Goal: Task Accomplishment & Management: Manage account settings

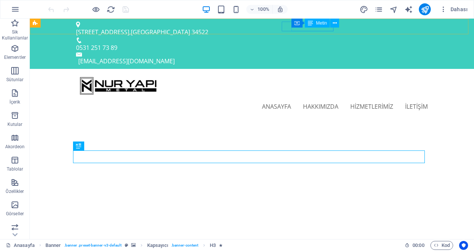
click at [310, 25] on icon at bounding box center [310, 23] width 5 height 9
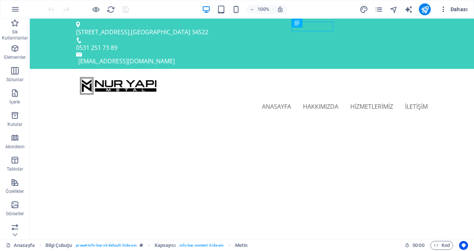
click at [444, 10] on icon "button" at bounding box center [443, 9] width 7 height 7
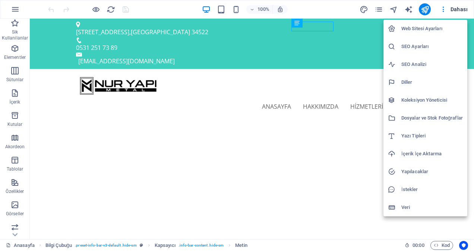
click at [420, 31] on h6 "Web Sitesi Ayarları" at bounding box center [431, 28] width 61 height 9
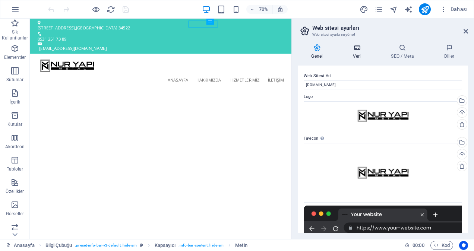
click at [360, 54] on h4 "Veri" at bounding box center [358, 52] width 38 height 16
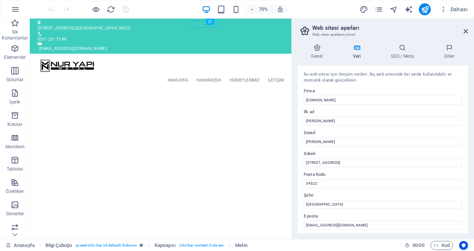
drag, startPoint x: 466, startPoint y: 81, endPoint x: 468, endPoint y: 94, distance: 13.2
click at [468, 94] on div "Genel Veri SEO / Meta Diller Web Sitesi Adı [DOMAIN_NAME] Logo Dosyaları buraya…" at bounding box center [383, 138] width 182 height 201
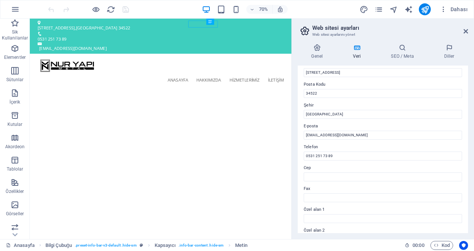
scroll to position [98, 0]
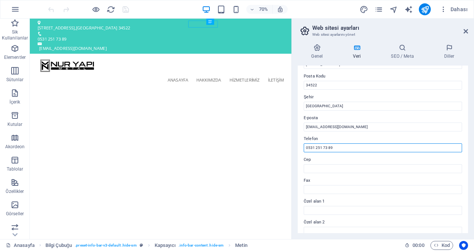
drag, startPoint x: 343, startPoint y: 149, endPoint x: 298, endPoint y: 145, distance: 46.0
click at [298, 145] on div "Bu web sitesi için iletişim verileri. Bu, web sitesinde her yerde kullanılabili…" at bounding box center [383, 150] width 170 height 168
paste input "2 638 95 37"
type input "0532 638 95 37"
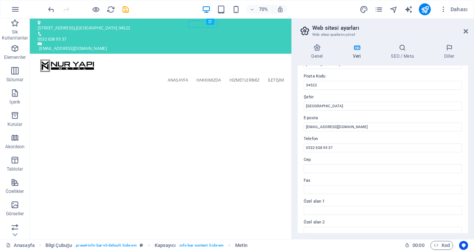
drag, startPoint x: 466, startPoint y: 136, endPoint x: 466, endPoint y: 160, distance: 23.5
click at [466, 160] on div "Bu web sitesi için iletişim verileri. Bu, web sitesinde her yerde kullanılabili…" at bounding box center [383, 150] width 170 height 168
click at [465, 32] on icon at bounding box center [465, 31] width 4 height 6
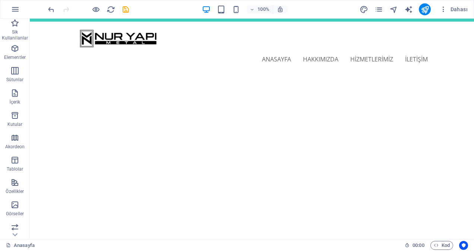
scroll to position [0, 0]
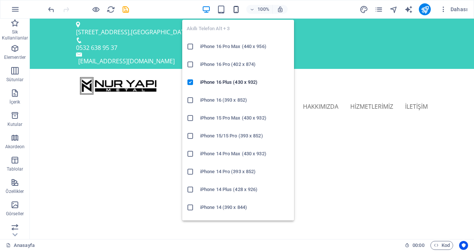
click at [238, 10] on icon "button" at bounding box center [236, 9] width 9 height 9
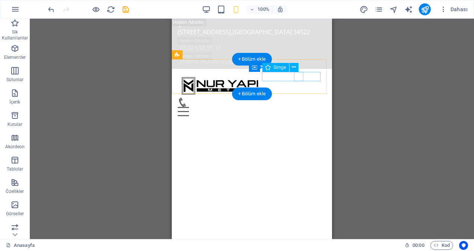
click at [298, 98] on figure at bounding box center [249, 102] width 142 height 9
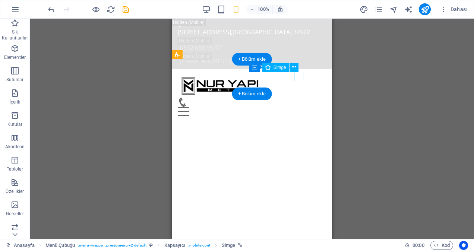
click at [298, 98] on figure at bounding box center [249, 102] width 142 height 9
click at [232, 76] on div at bounding box center [252, 86] width 148 height 23
click at [297, 98] on figure at bounding box center [249, 102] width 142 height 9
select select "xMidYMid"
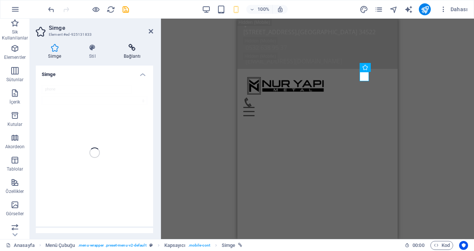
click at [131, 50] on icon at bounding box center [132, 47] width 42 height 7
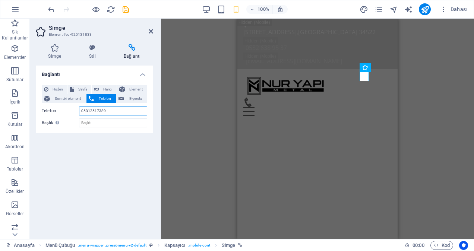
drag, startPoint x: 108, startPoint y: 110, endPoint x: 65, endPoint y: 113, distance: 43.3
click at [65, 113] on div "Telefon [PHONE_NUMBER]" at bounding box center [94, 111] width 105 height 9
paste input "2 638 95 37"
click at [91, 110] on input "0532 638 95 37" at bounding box center [113, 111] width 68 height 9
click at [97, 110] on input "0532638 95 37" at bounding box center [113, 111] width 68 height 9
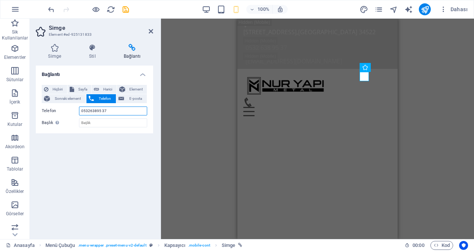
click at [101, 111] on input "053263895 37" at bounding box center [113, 111] width 68 height 9
drag, startPoint x: 104, startPoint y: 111, endPoint x: 79, endPoint y: 113, distance: 25.7
click at [79, 113] on div "Telefon [PHONE_NUMBER]" at bounding box center [94, 111] width 105 height 9
type input "05326389537"
click at [125, 8] on icon "save" at bounding box center [125, 9] width 9 height 9
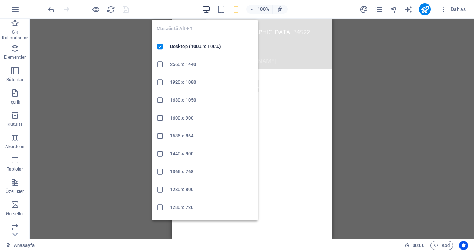
click at [208, 11] on icon "button" at bounding box center [206, 9] width 9 height 9
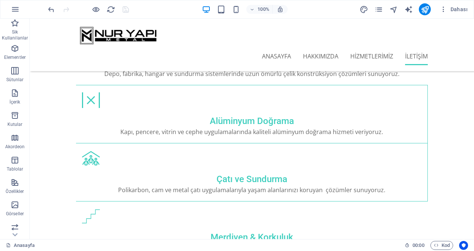
scroll to position [1813, 0]
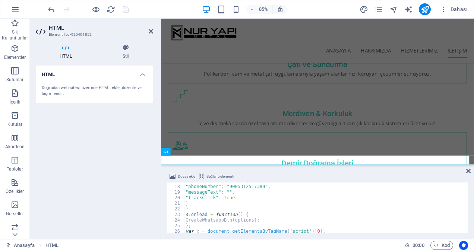
scroll to position [92, 0]
drag, startPoint x: 259, startPoint y: 189, endPoint x: 232, endPoint y: 191, distance: 26.9
click at [232, 191] on div ""textColor" : "#ffffff" , "phoneNumber" : "[PHONE_NUMBER]" , "messageText" : ""…" at bounding box center [325, 211] width 282 height 62
type textarea ""phoneNumber": "[PHONE_NUMBER]","
click at [151, 29] on icon at bounding box center [151, 31] width 4 height 6
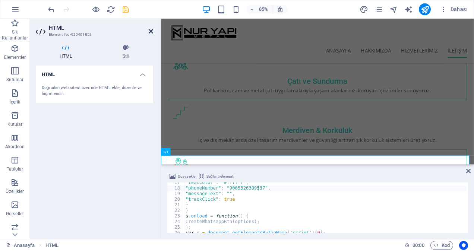
scroll to position [1813, 0]
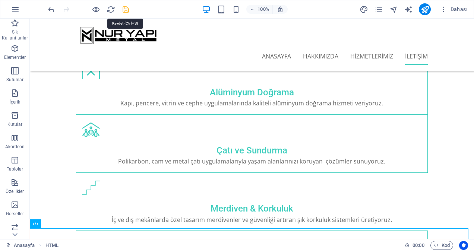
click at [126, 8] on icon "save" at bounding box center [125, 9] width 9 height 9
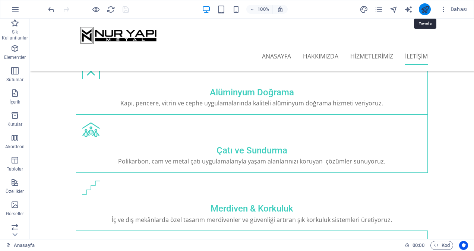
click at [424, 10] on icon "publish" at bounding box center [425, 9] width 9 height 9
